Goal: Task Accomplishment & Management: Use online tool/utility

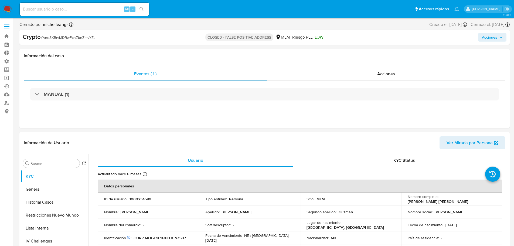
select select "10"
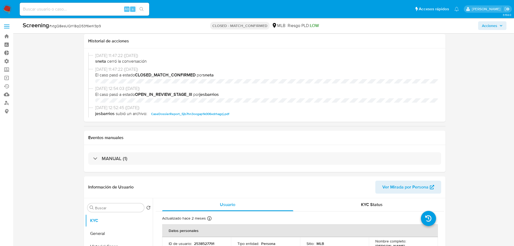
select select "10"
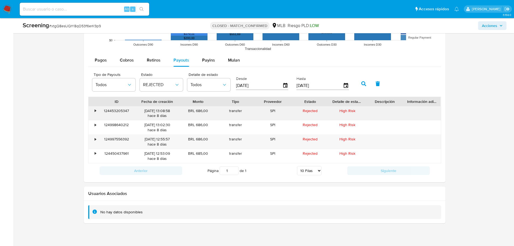
scroll to position [189, 0]
click at [118, 111] on div "124453205347" at bounding box center [116, 113] width 37 height 14
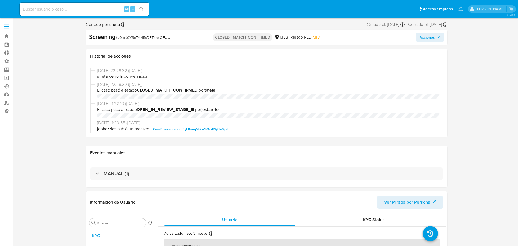
select select "10"
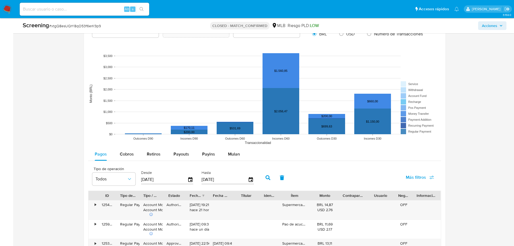
scroll to position [524, 0]
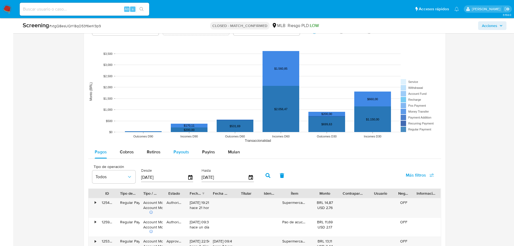
click at [182, 154] on span "Payouts" at bounding box center [182, 152] width 16 height 6
select select "10"
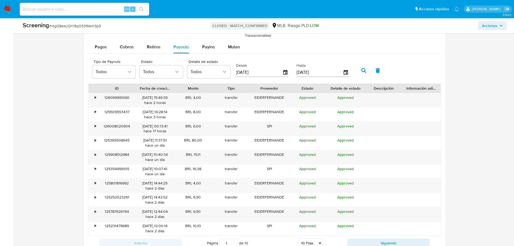
scroll to position [578, 0]
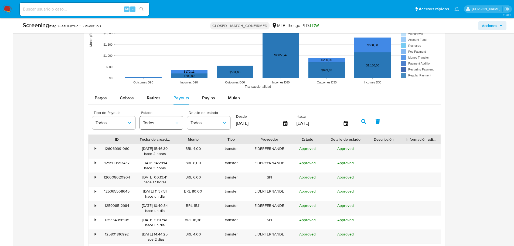
click at [160, 123] on span "Todos" at bounding box center [158, 122] width 31 height 5
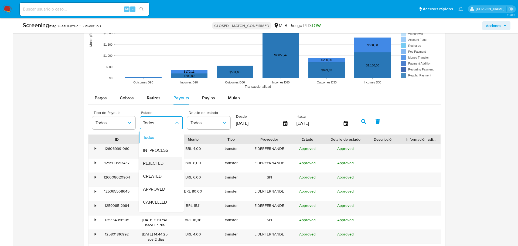
click at [155, 163] on span "REJECTED" at bounding box center [153, 163] width 21 height 5
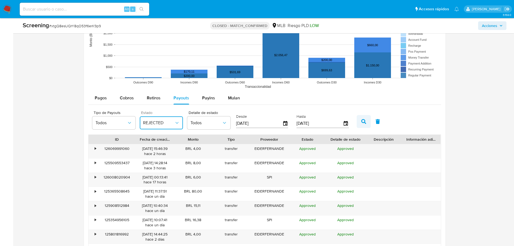
click at [362, 124] on button "button" at bounding box center [364, 121] width 14 height 13
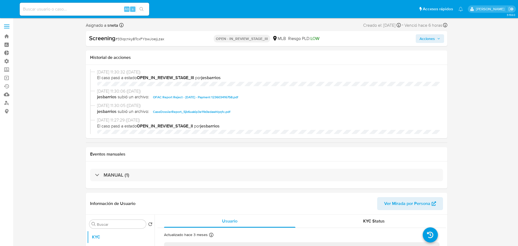
select select "10"
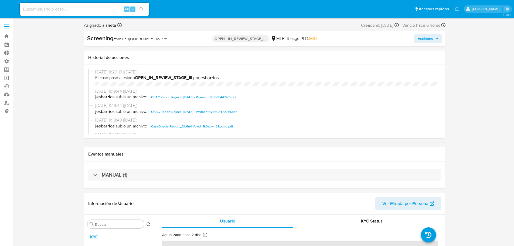
select select "10"
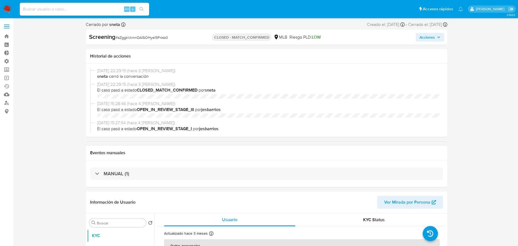
select select "10"
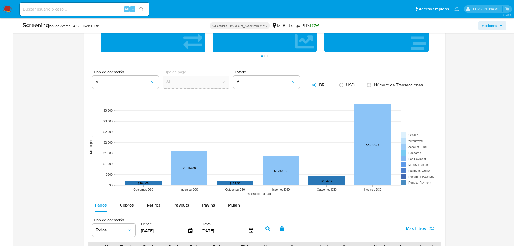
scroll to position [486, 0]
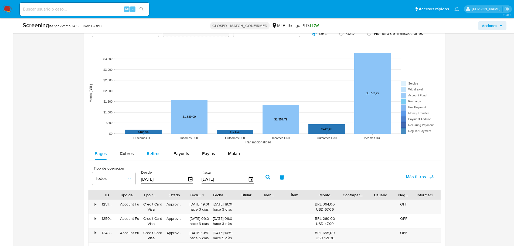
click at [158, 154] on span "Retiros" at bounding box center [154, 153] width 14 height 6
select select "10"
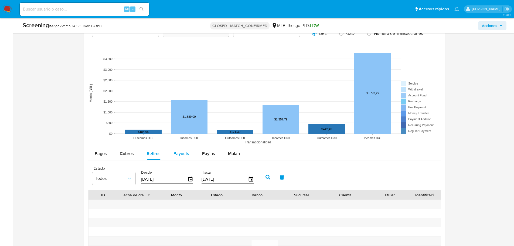
click at [182, 154] on span "Payouts" at bounding box center [182, 153] width 16 height 6
select select "10"
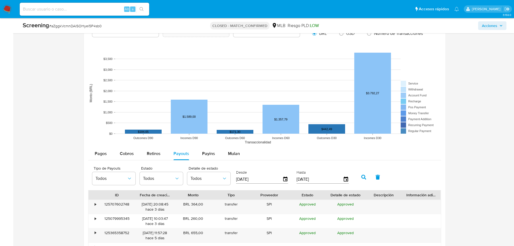
scroll to position [540, 0]
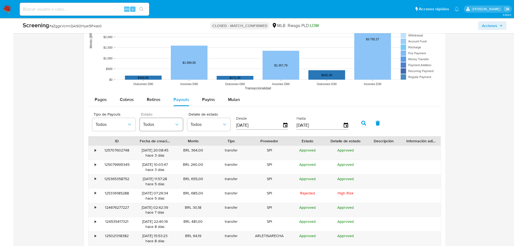
click at [155, 124] on span "Todos" at bounding box center [158, 124] width 31 height 5
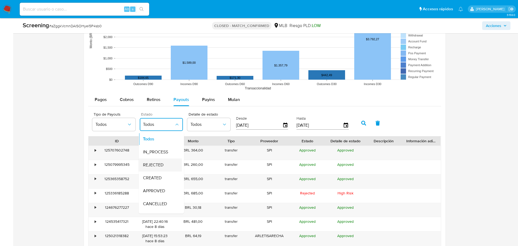
click at [157, 163] on span "REJECTED" at bounding box center [153, 164] width 21 height 5
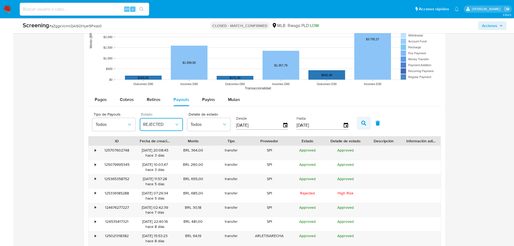
click at [361, 120] on button "button" at bounding box center [364, 123] width 14 height 13
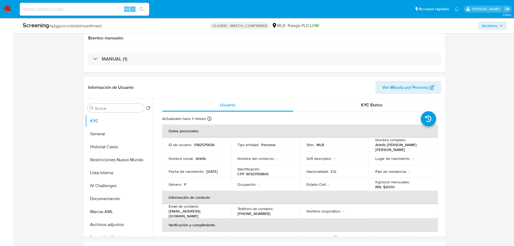
scroll to position [0, 0]
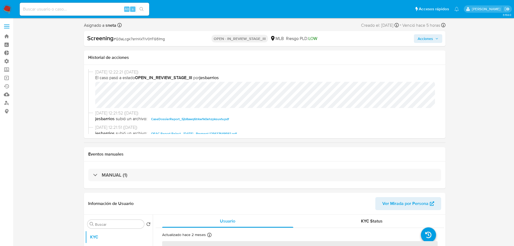
select select "10"
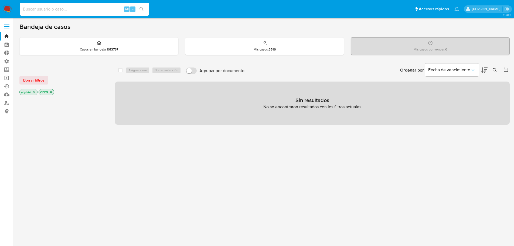
click at [69, 10] on input at bounding box center [85, 9] width 130 height 7
paste input "[URL][DOMAIN_NAME]"
type input "[URL][DOMAIN_NAME]"
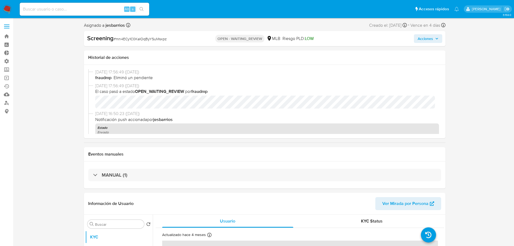
select select "10"
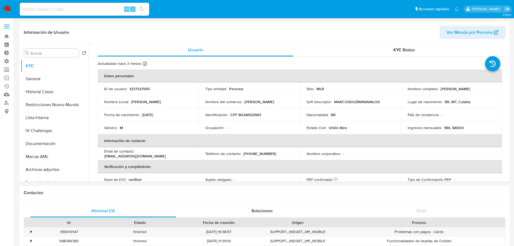
select select "10"
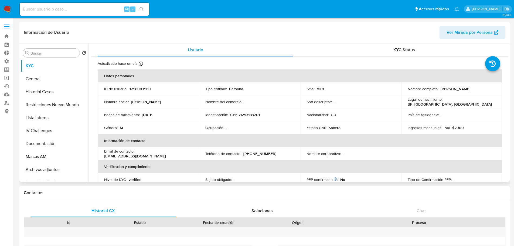
select select "10"
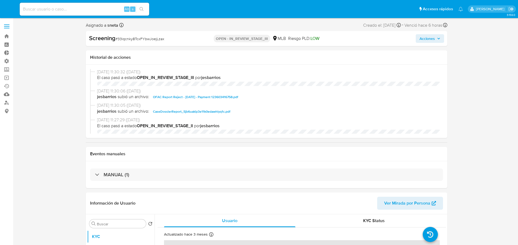
select select "10"
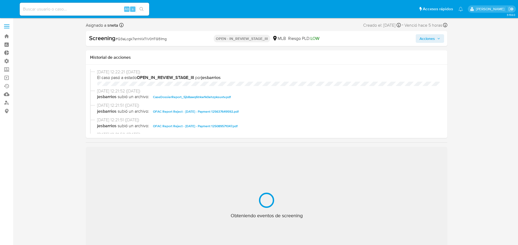
select select "10"
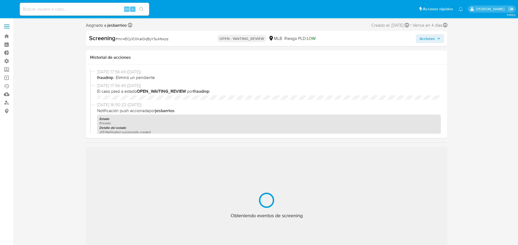
select select "10"
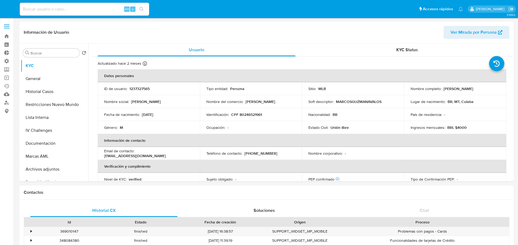
select select "10"
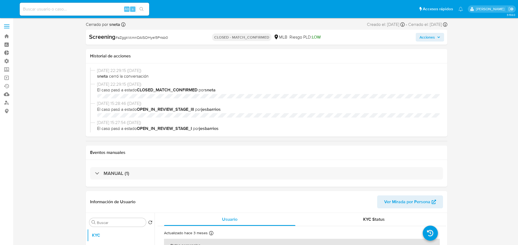
select select "10"
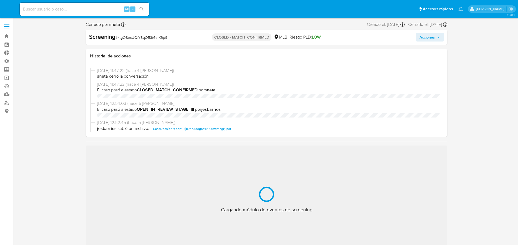
select select "10"
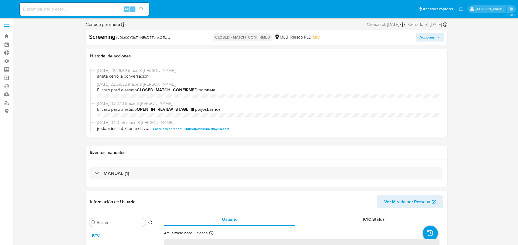
select select "10"
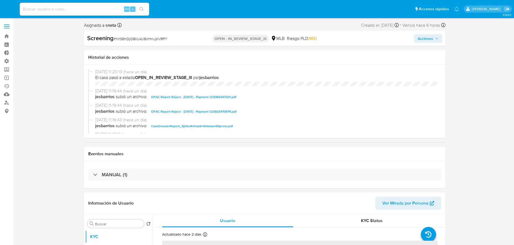
select select "10"
